Goal: Transaction & Acquisition: Purchase product/service

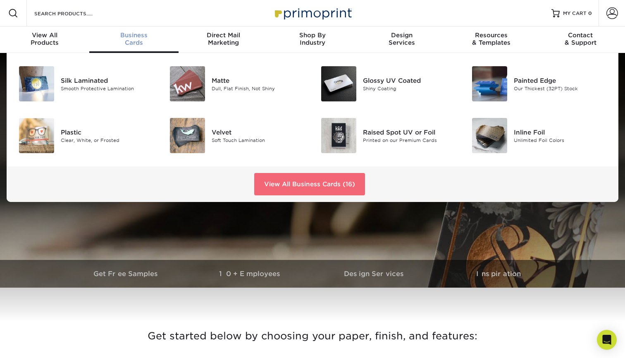
click at [299, 177] on link "View All Business Cards (16)" at bounding box center [309, 184] width 111 height 22
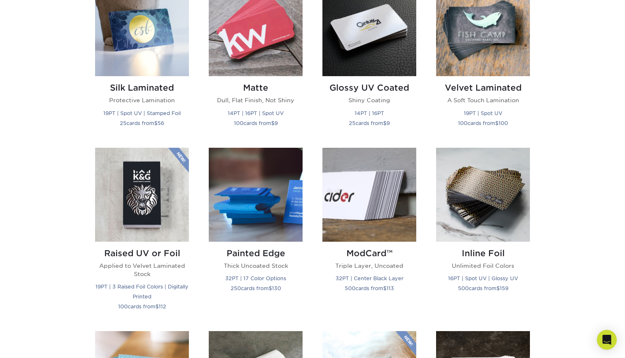
scroll to position [444, 0]
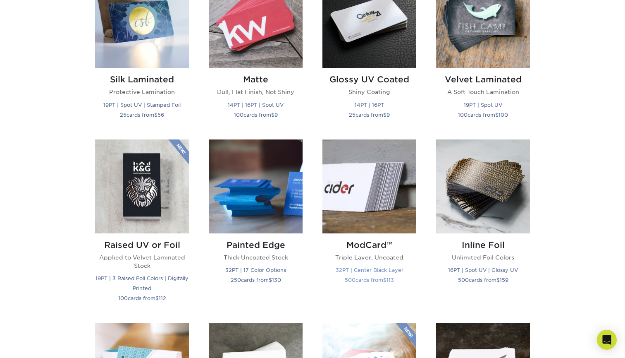
click at [358, 246] on h2 "ModCard™" at bounding box center [370, 245] width 94 height 10
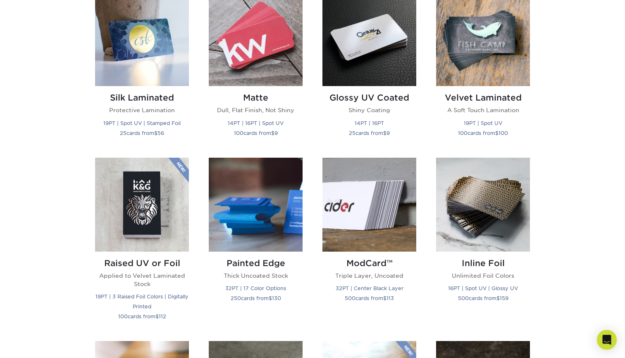
scroll to position [400, 0]
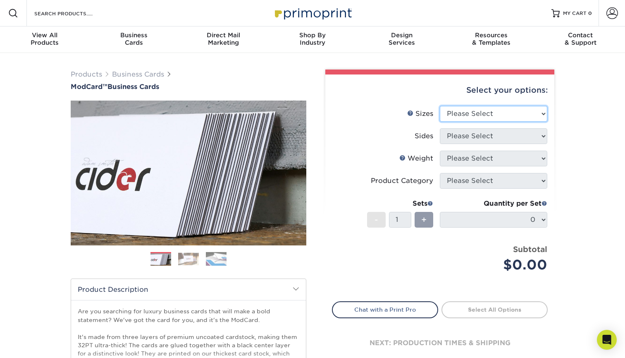
select select "2.00x3.50"
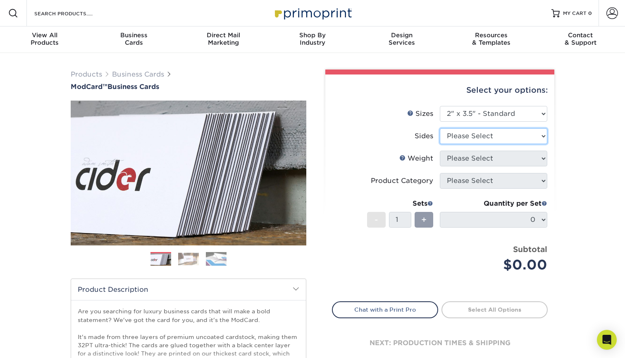
select select "13abbda7-1d64-4f25-8bb2-c179b224825d"
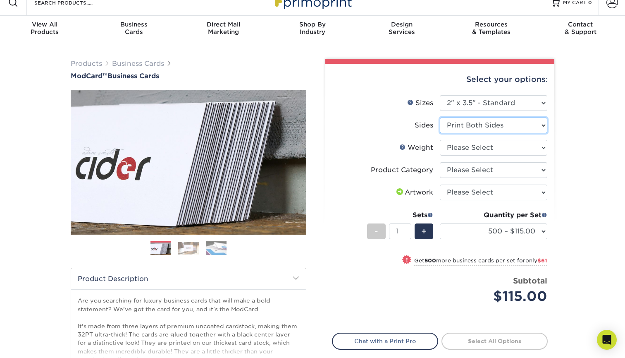
scroll to position [14, 0]
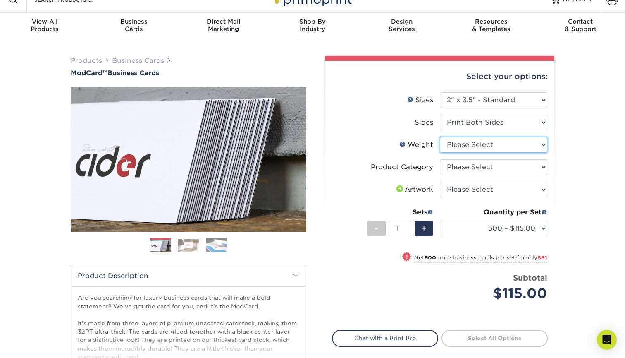
select select "32PTUCBLK"
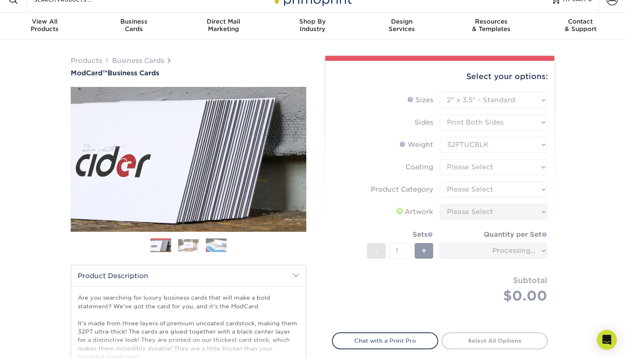
click at [460, 168] on form "Sizes Help Sizes Please Select 1.5" x 3.5" - Mini 1.75" x 3.5" - Mini 2" x 2" -…" at bounding box center [440, 207] width 216 height 230
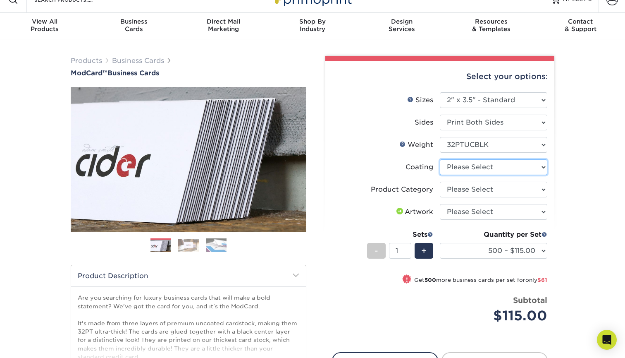
select select "3e7618de-abca-4bda-9f97-8b9129e913d8"
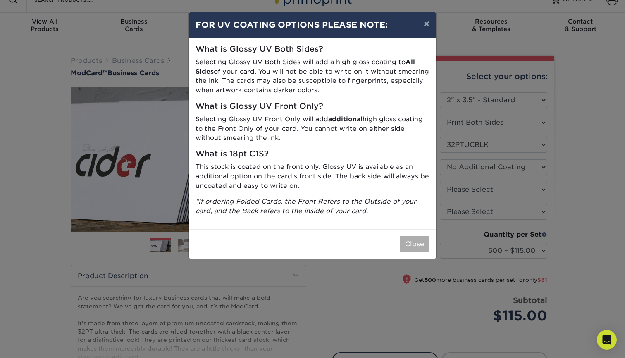
click at [409, 236] on button "Close" at bounding box center [415, 244] width 30 height 16
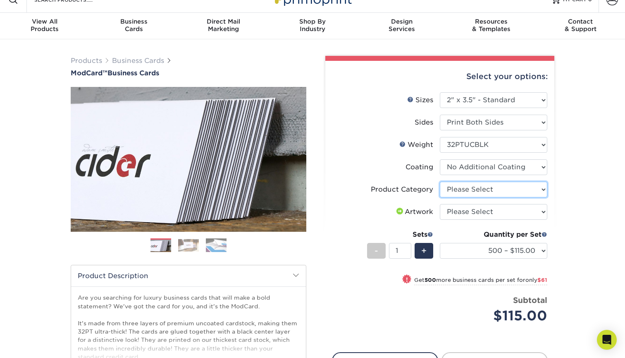
select select "3b5148f1-0588-4f88-a218-97bcfdce65c1"
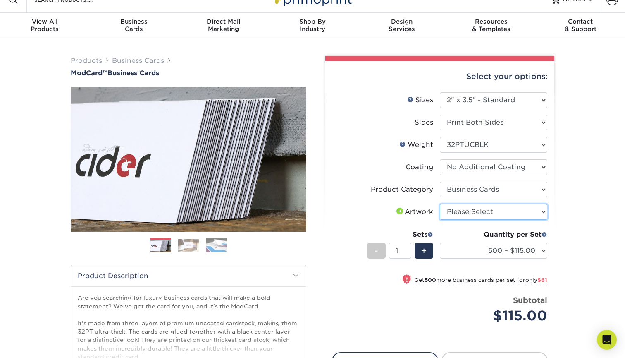
select select "upload"
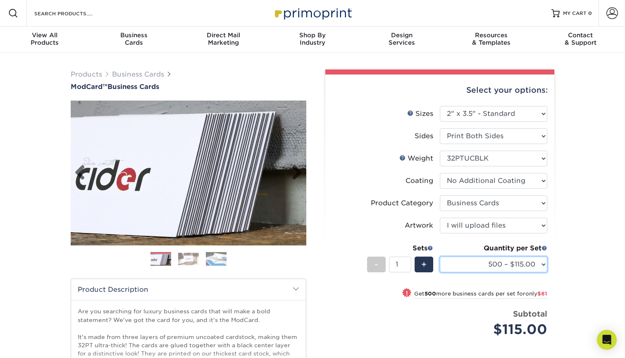
scroll to position [0, 0]
